Goal: Task Accomplishment & Management: Use online tool/utility

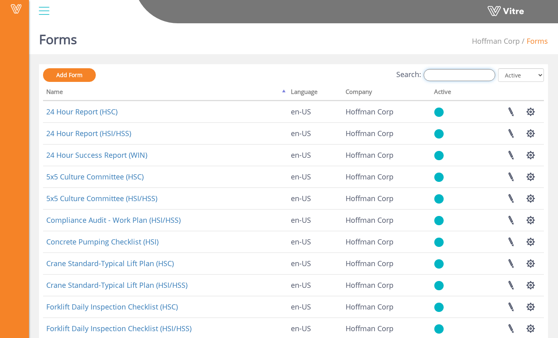
drag, startPoint x: 478, startPoint y: 78, endPoint x: 469, endPoint y: 80, distance: 9.4
click at [478, 78] on input "Search:" at bounding box center [459, 75] width 72 height 12
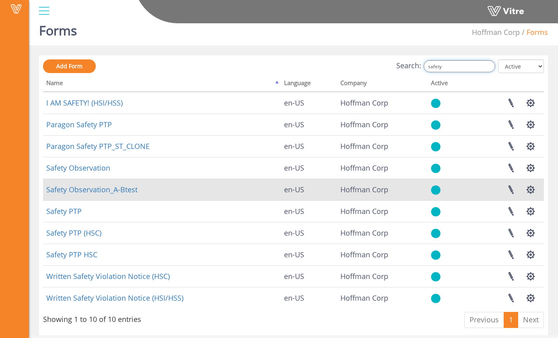
scroll to position [16, 0]
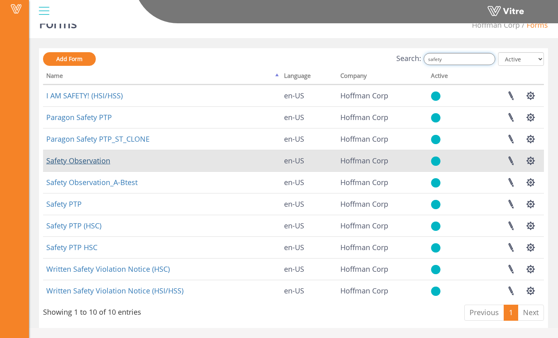
type input "safety"
click at [107, 164] on link "Safety Observation" at bounding box center [78, 161] width 64 height 10
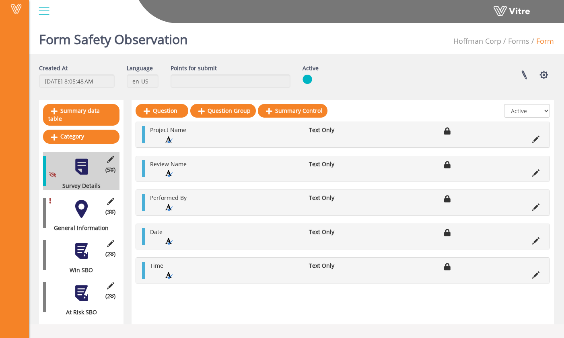
click at [82, 202] on div at bounding box center [81, 209] width 18 height 18
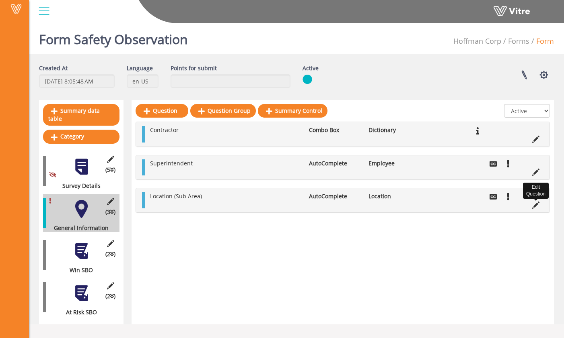
click at [533, 205] on icon at bounding box center [535, 205] width 7 height 7
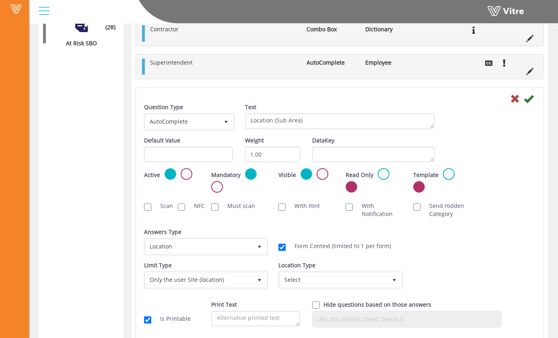
scroll to position [299, 0]
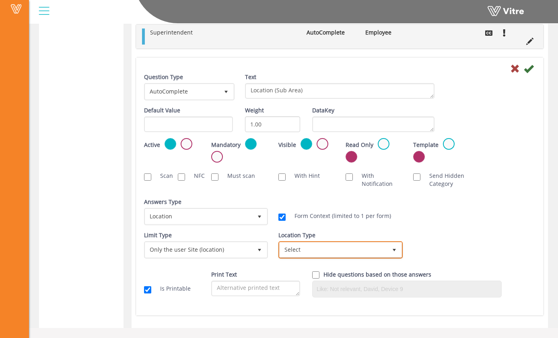
click at [343, 248] on span "Select" at bounding box center [332, 250] width 107 height 14
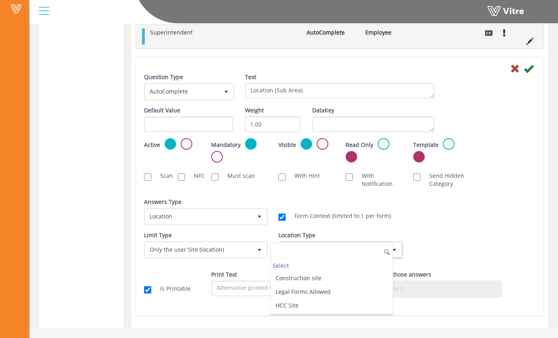
click at [423, 233] on div "Limit Type Only the user Site (location) 3 Limit Type Any company EQ 0 Limit Ty…" at bounding box center [339, 248] width 403 height 33
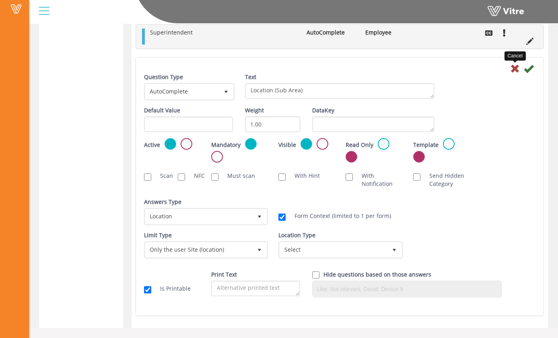
click at [517, 70] on icon at bounding box center [515, 69] width 10 height 10
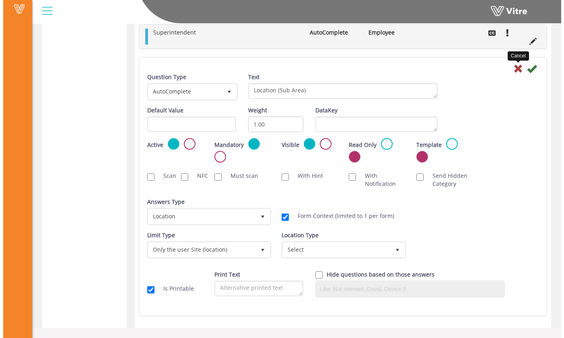
scroll to position [0, 0]
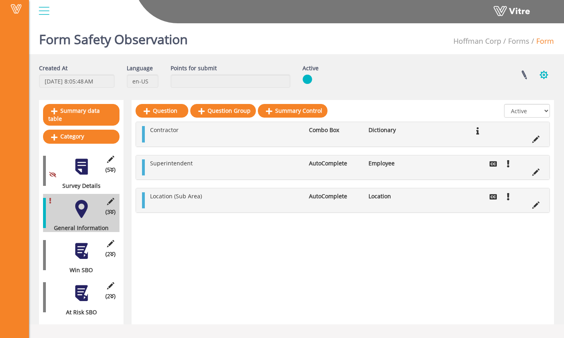
click at [544, 77] on button "button" at bounding box center [543, 74] width 20 height 21
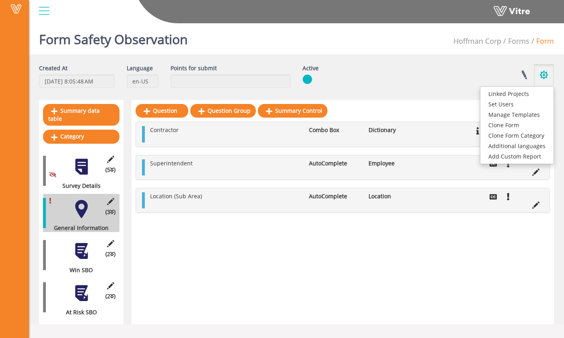
click at [545, 77] on button "button" at bounding box center [543, 74] width 20 height 21
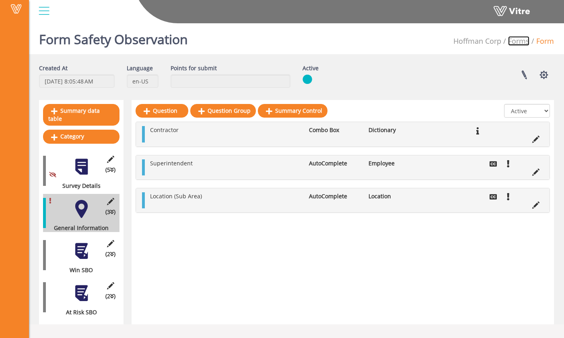
click at [514, 41] on link "Forms" at bounding box center [518, 41] width 21 height 10
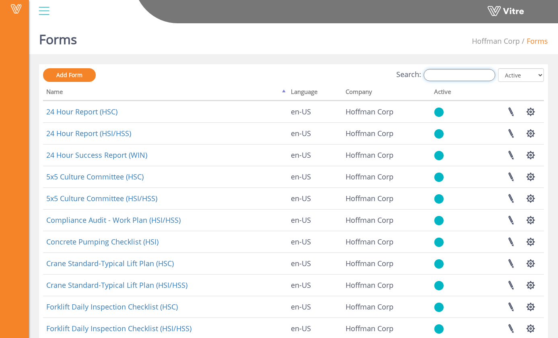
click at [440, 75] on input "Search:" at bounding box center [459, 75] width 72 height 12
type input "s"
click at [459, 76] on input "Search:" at bounding box center [459, 75] width 72 height 12
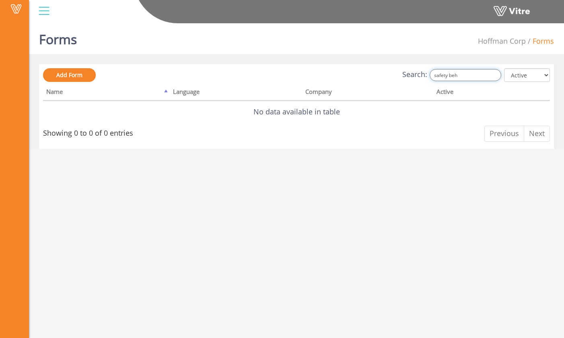
drag, startPoint x: 469, startPoint y: 74, endPoint x: 445, endPoint y: 78, distance: 25.1
click at [445, 78] on input "safety beh" at bounding box center [465, 75] width 72 height 12
type input "s"
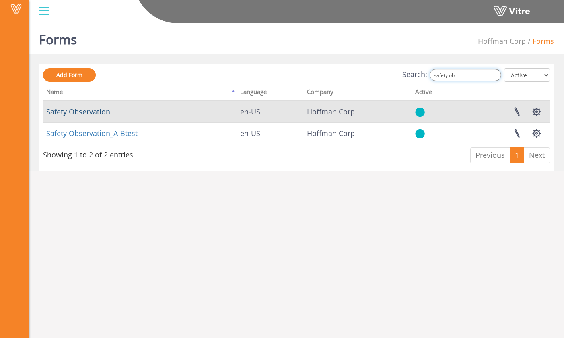
type input "safety ob"
click at [106, 110] on link "Safety Observation" at bounding box center [78, 112] width 64 height 10
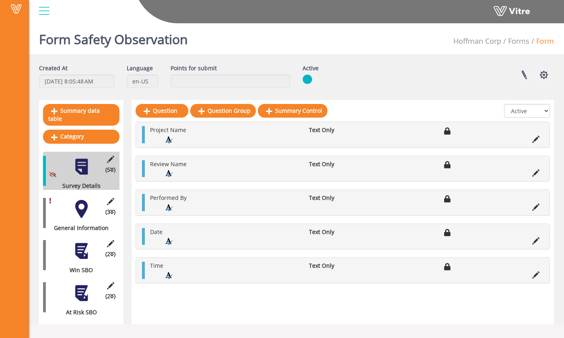
click at [86, 200] on div at bounding box center [81, 209] width 18 height 18
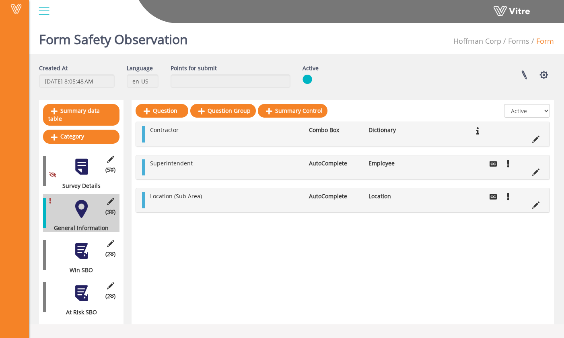
click at [74, 246] on div at bounding box center [81, 251] width 18 height 18
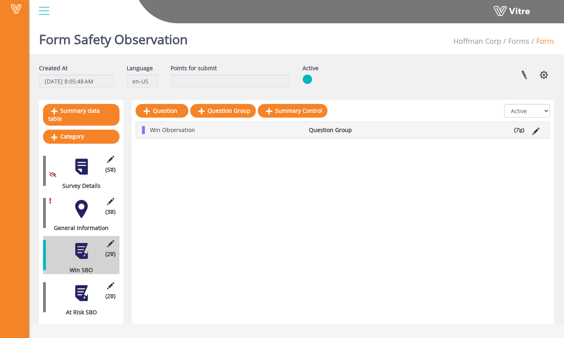
click at [519, 128] on icon at bounding box center [521, 131] width 4 height 6
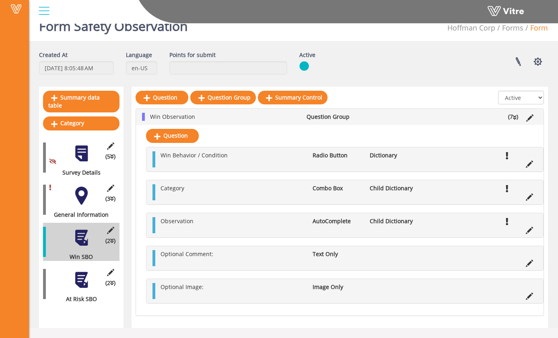
scroll to position [14, 0]
click at [63, 269] on div "(2 ) At Risk SBO" at bounding box center [81, 284] width 76 height 38
click at [72, 269] on div "(2 ) At Risk SBO" at bounding box center [81, 284] width 76 height 38
click at [80, 271] on div at bounding box center [81, 280] width 18 height 18
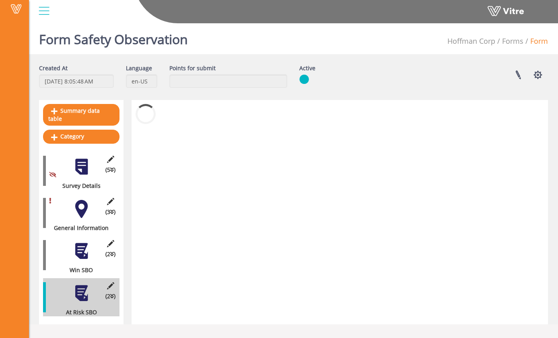
scroll to position [0, 0]
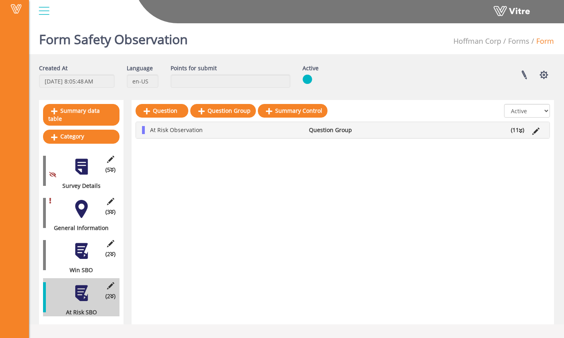
click at [518, 131] on li "(11 )" at bounding box center [516, 130] width 21 height 8
